Goal: Transaction & Acquisition: Purchase product/service

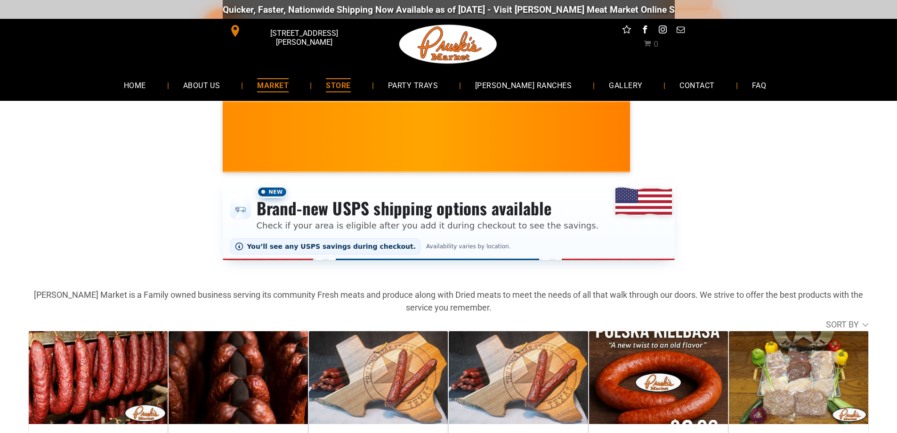
click at [289, 81] on span "MARKET" at bounding box center [273, 85] width 32 height 14
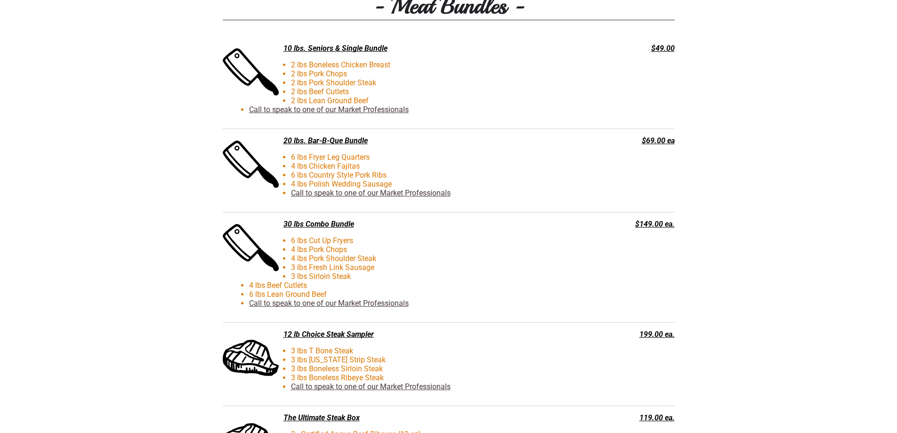
scroll to position [2071, 0]
